Goal: Check status: Check status

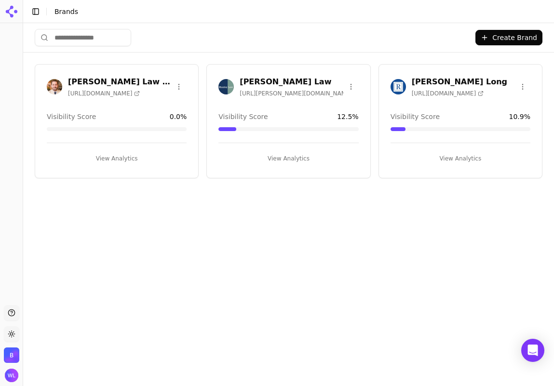
click at [449, 76] on h3 "[PERSON_NAME] Long" at bounding box center [458, 82] width 95 height 12
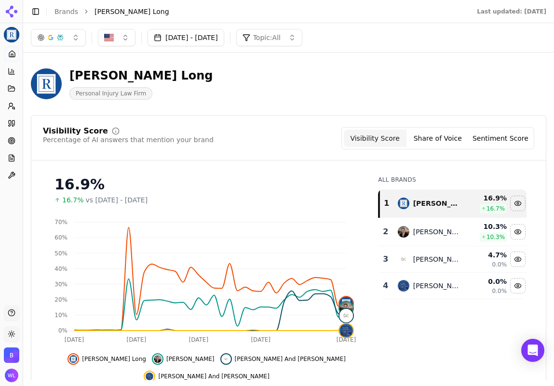
click at [444, 148] on div "Visibility Score Share of Voice Sentiment Score" at bounding box center [437, 138] width 193 height 22
click at [441, 143] on button "Share of Voice" at bounding box center [437, 138] width 63 height 17
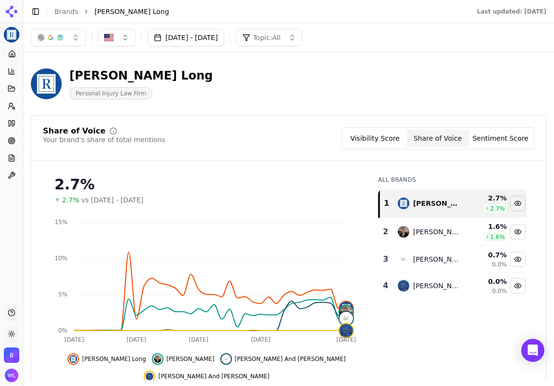
click at [496, 134] on button "Sentiment Score" at bounding box center [500, 138] width 63 height 17
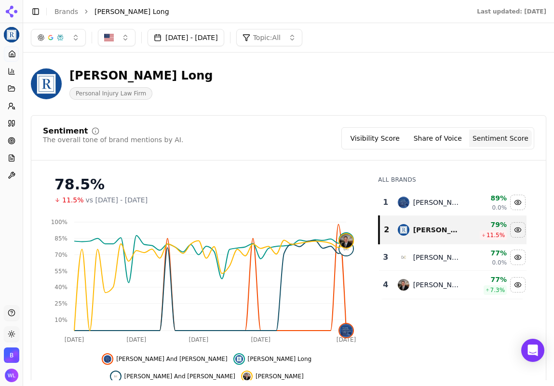
click at [378, 133] on button "Visibility Score" at bounding box center [374, 138] width 63 height 17
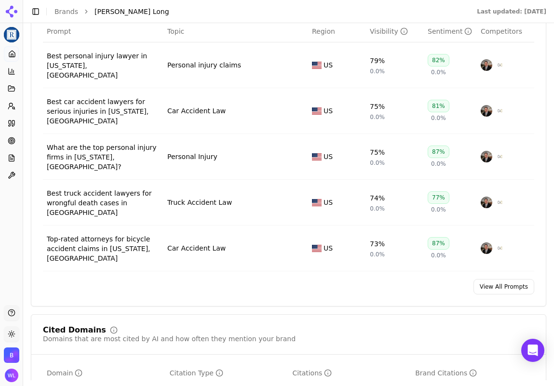
scroll to position [790, 0]
